Goal: Find specific page/section: Find specific page/section

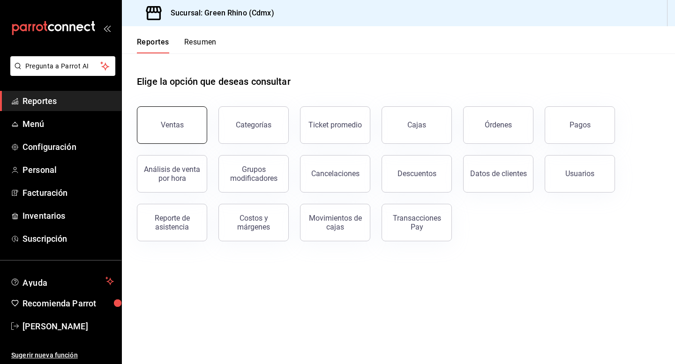
click at [190, 107] on div "Ventas" at bounding box center [167, 119] width 82 height 49
click at [181, 126] on div "Ventas" at bounding box center [172, 125] width 23 height 9
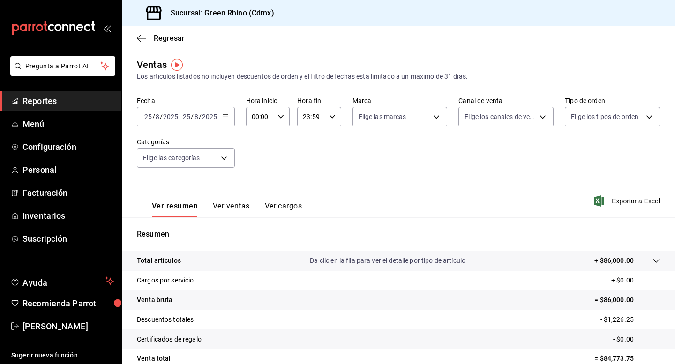
click at [60, 98] on span "Reportes" at bounding box center [68, 101] width 91 height 13
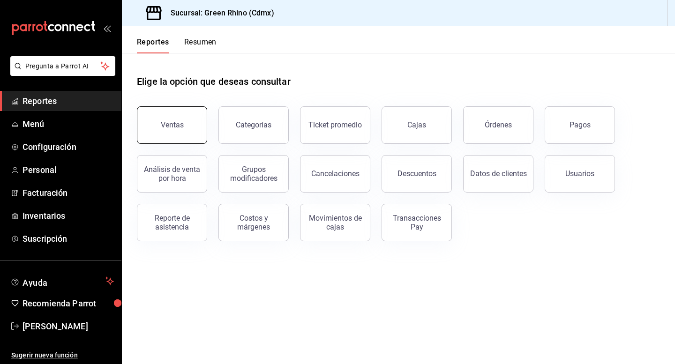
click at [167, 119] on button "Ventas" at bounding box center [172, 125] width 70 height 38
